Goal: Task Accomplishment & Management: Complete application form

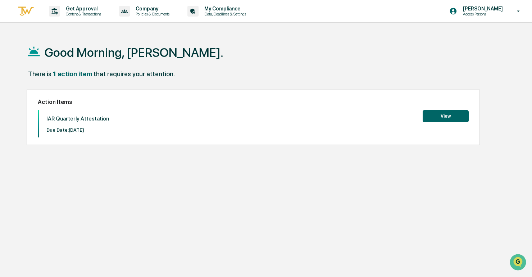
click at [433, 117] on button "View" at bounding box center [446, 116] width 46 height 12
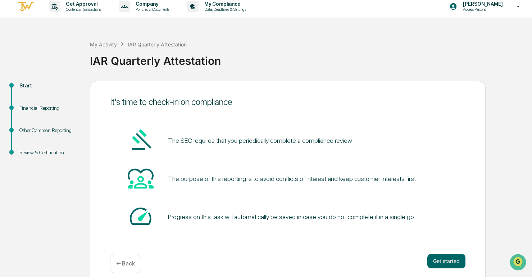
scroll to position [13, 0]
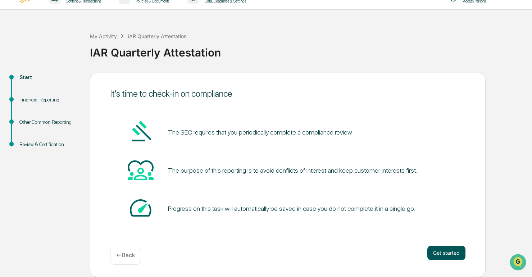
click at [435, 249] on button "Get started" at bounding box center [447, 253] width 38 height 14
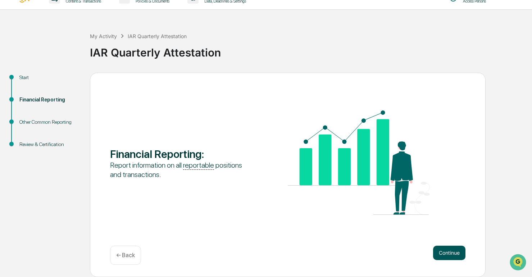
click at [437, 248] on button "Continue" at bounding box center [449, 253] width 32 height 14
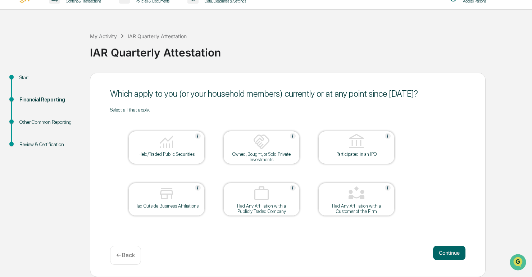
click at [177, 146] on div at bounding box center [167, 142] width 72 height 18
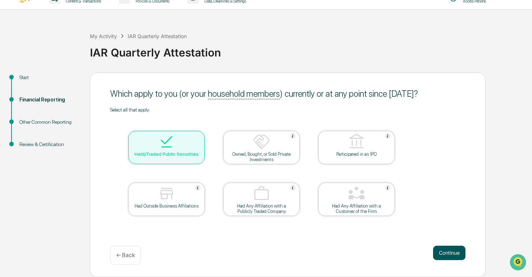
click at [444, 247] on button "Continue" at bounding box center [449, 253] width 32 height 14
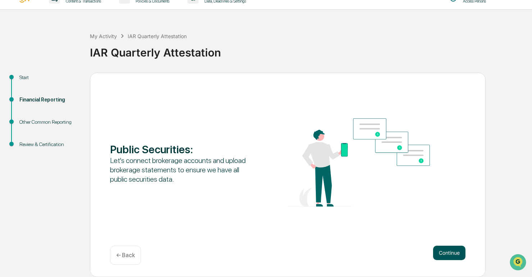
click at [444, 252] on button "Continue" at bounding box center [449, 253] width 32 height 14
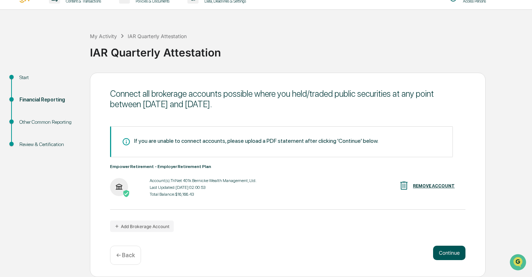
click at [451, 249] on button "Continue" at bounding box center [449, 253] width 32 height 14
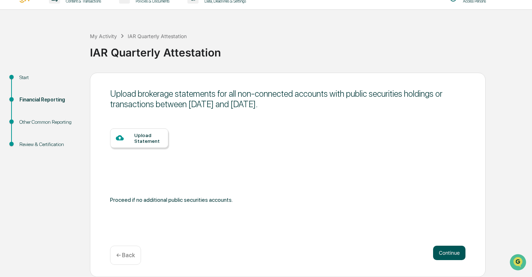
click at [453, 249] on button "Continue" at bounding box center [449, 253] width 32 height 14
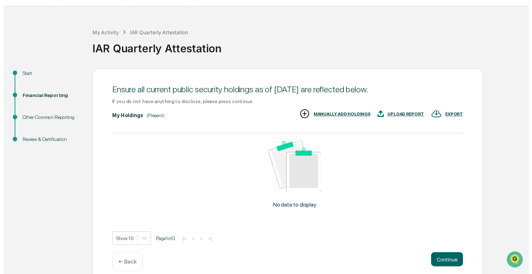
scroll to position [26, 0]
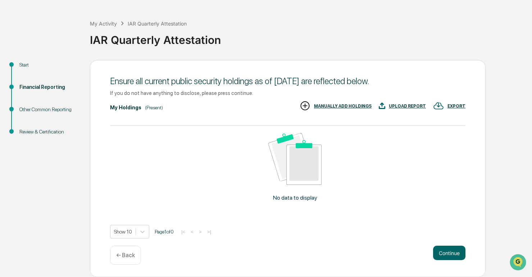
click at [130, 253] on p "← Back" at bounding box center [125, 255] width 19 height 7
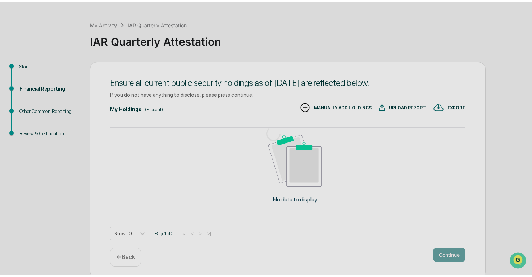
scroll to position [13, 0]
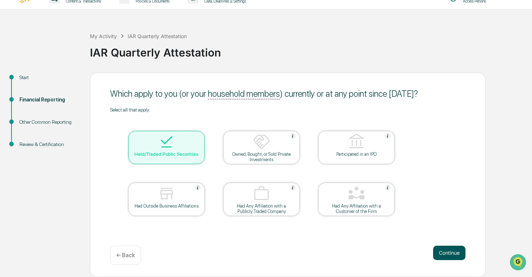
click at [441, 250] on button "Continue" at bounding box center [449, 253] width 32 height 14
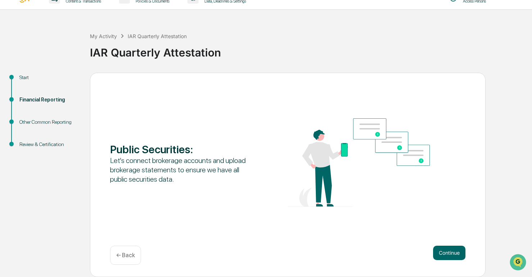
click at [441, 250] on button "Continue" at bounding box center [449, 253] width 32 height 14
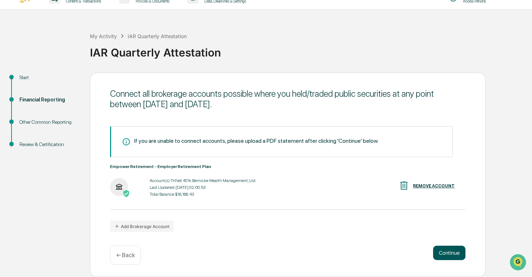
click at [443, 249] on button "Continue" at bounding box center [449, 253] width 32 height 14
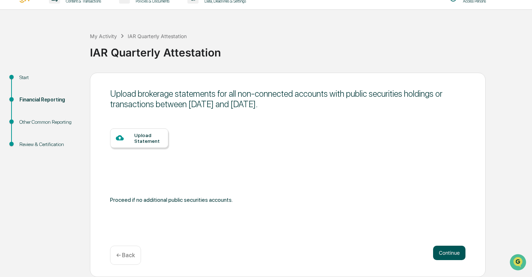
click at [443, 249] on button "Continue" at bounding box center [449, 253] width 32 height 14
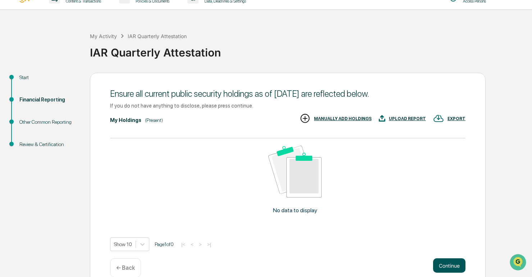
click at [445, 262] on button "Continue" at bounding box center [449, 265] width 32 height 14
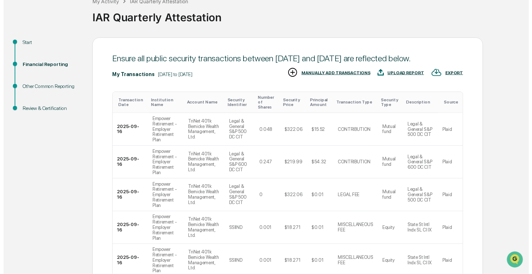
scroll to position [229, 0]
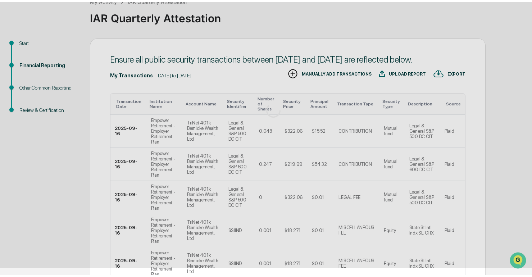
scroll to position [13, 0]
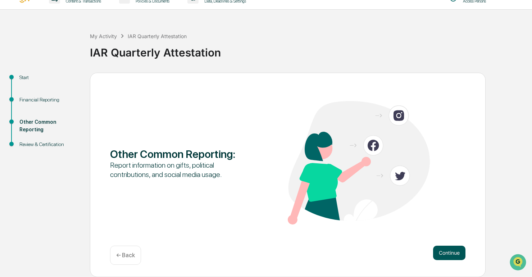
click at [444, 255] on button "Continue" at bounding box center [449, 253] width 32 height 14
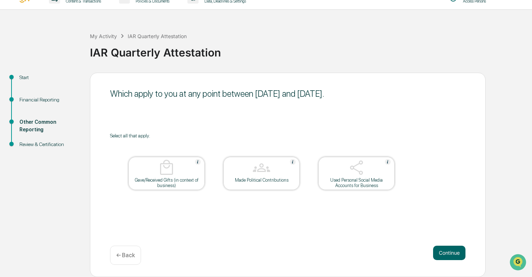
click at [378, 176] on div at bounding box center [357, 168] width 72 height 18
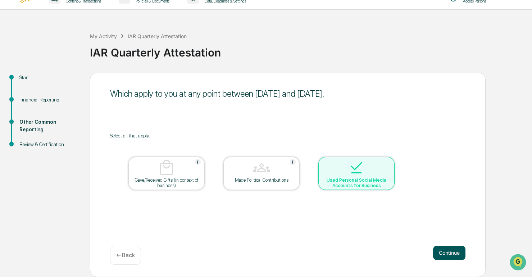
click at [448, 255] on button "Continue" at bounding box center [449, 253] width 32 height 14
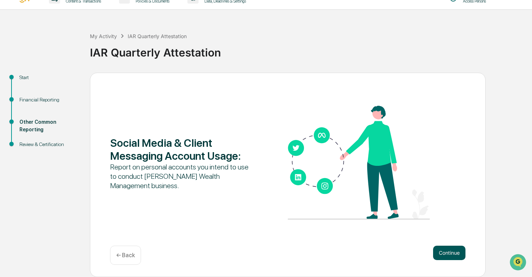
click at [440, 250] on button "Continue" at bounding box center [449, 253] width 32 height 14
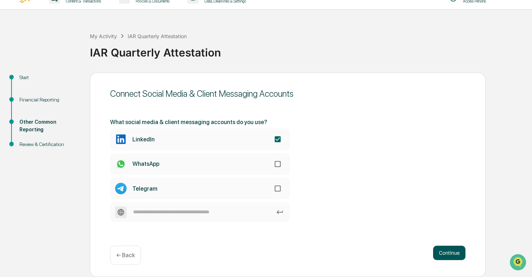
click at [449, 257] on button "Continue" at bounding box center [449, 253] width 32 height 14
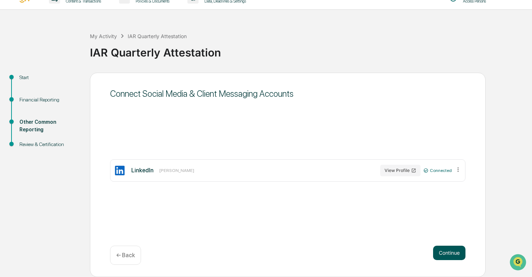
click at [446, 249] on button "Continue" at bounding box center [449, 253] width 32 height 14
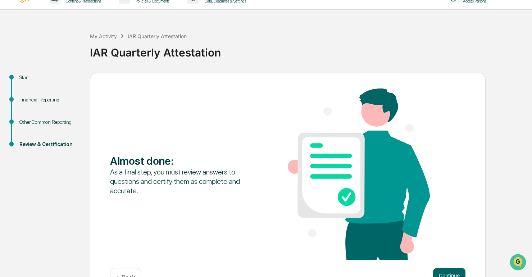
scroll to position [35, 0]
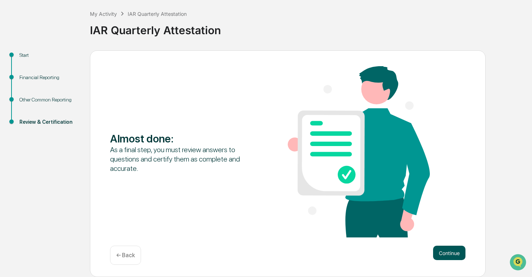
click at [455, 255] on button "Continue" at bounding box center [449, 253] width 32 height 14
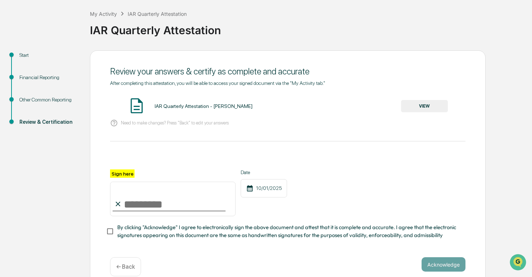
click at [129, 177] on label "Sign here" at bounding box center [122, 174] width 24 height 8
click at [129, 182] on input "Sign here" at bounding box center [173, 199] width 126 height 35
type input "**********"
click at [440, 267] on button "Acknowledge" at bounding box center [444, 264] width 44 height 14
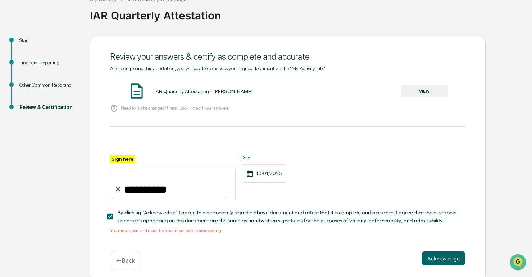
scroll to position [58, 0]
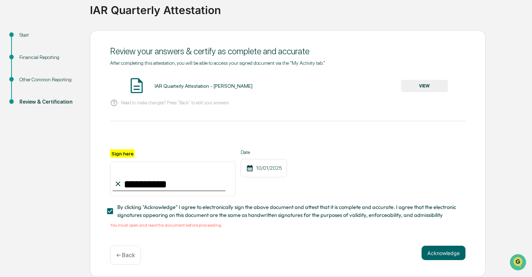
click at [423, 80] on button "VIEW" at bounding box center [424, 86] width 47 height 12
